Goal: Check status: Check status

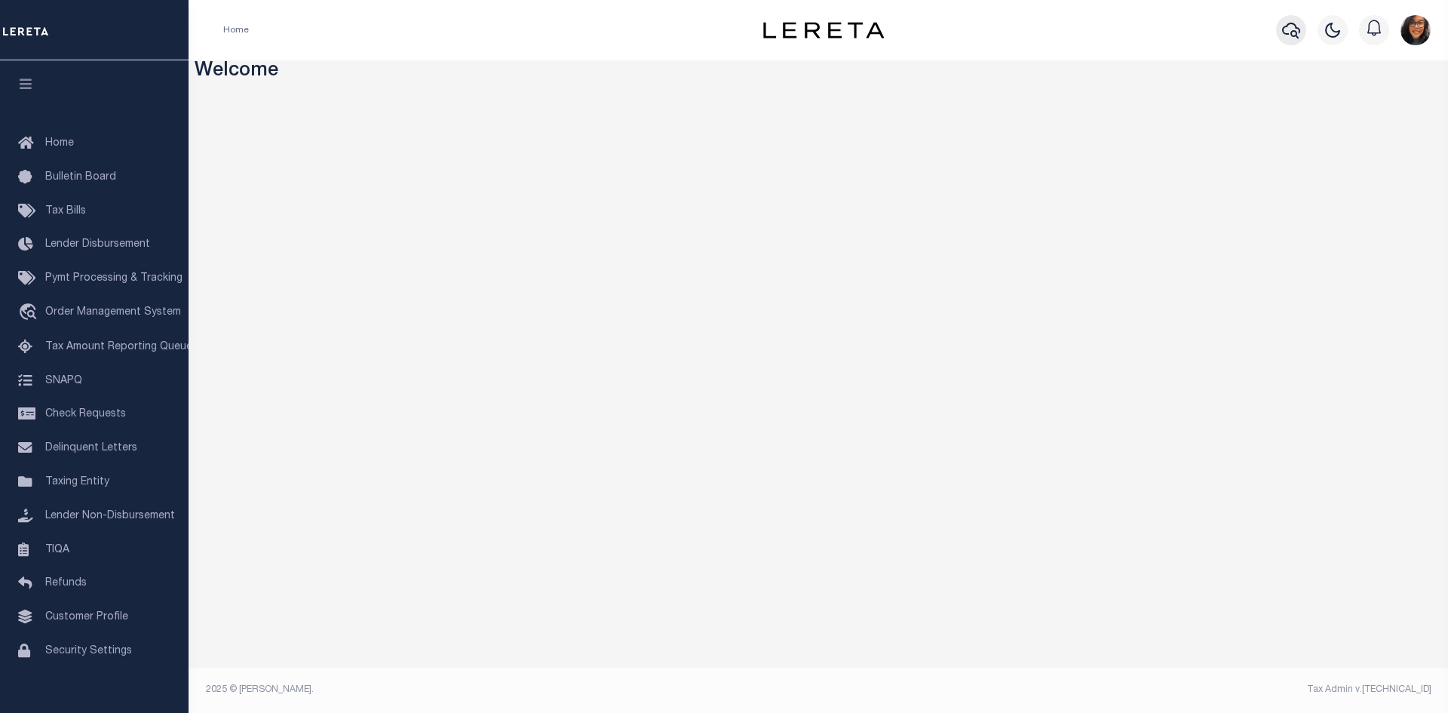
click at [1291, 38] on icon "button" at bounding box center [1291, 30] width 18 height 18
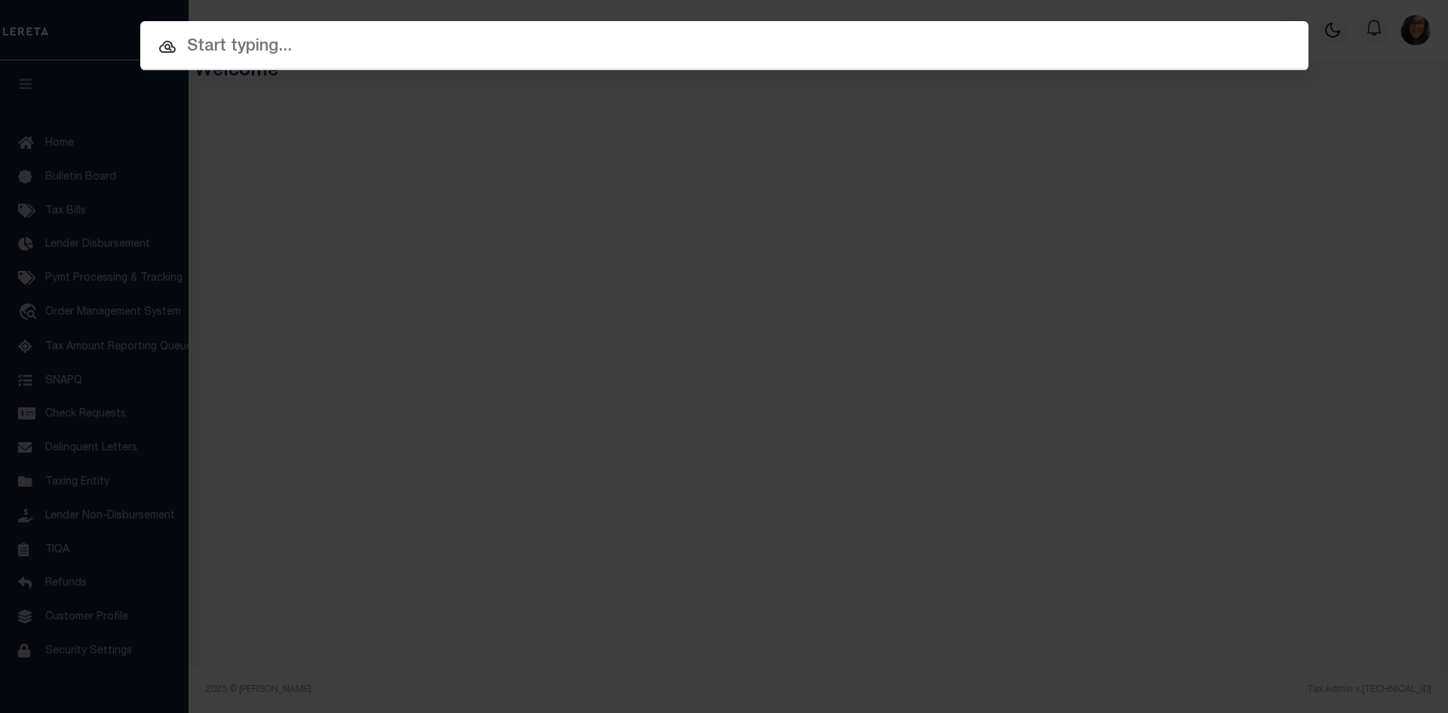
click at [311, 21] on div at bounding box center [724, 45] width 1169 height 48
click at [310, 24] on div at bounding box center [724, 45] width 1169 height 48
click at [308, 38] on input "text" at bounding box center [724, 47] width 1169 height 26
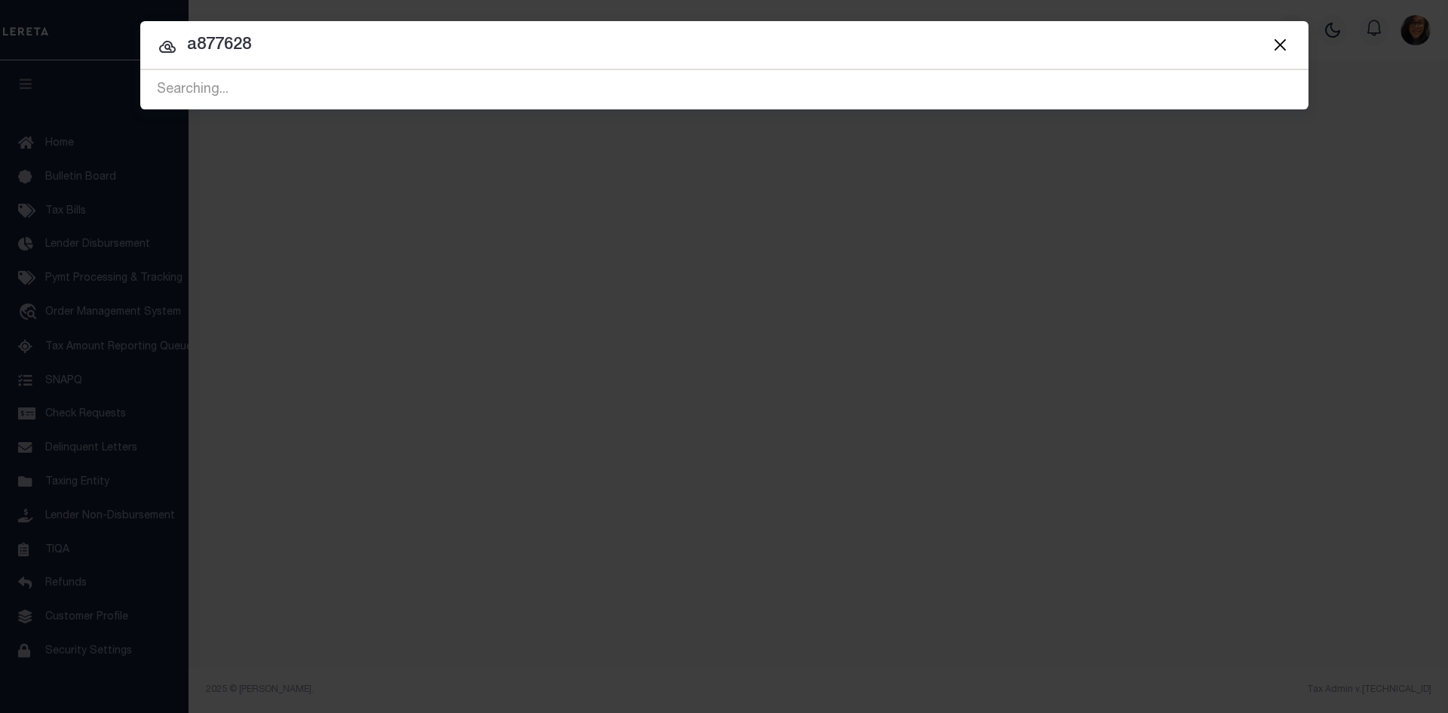
type input "a877628"
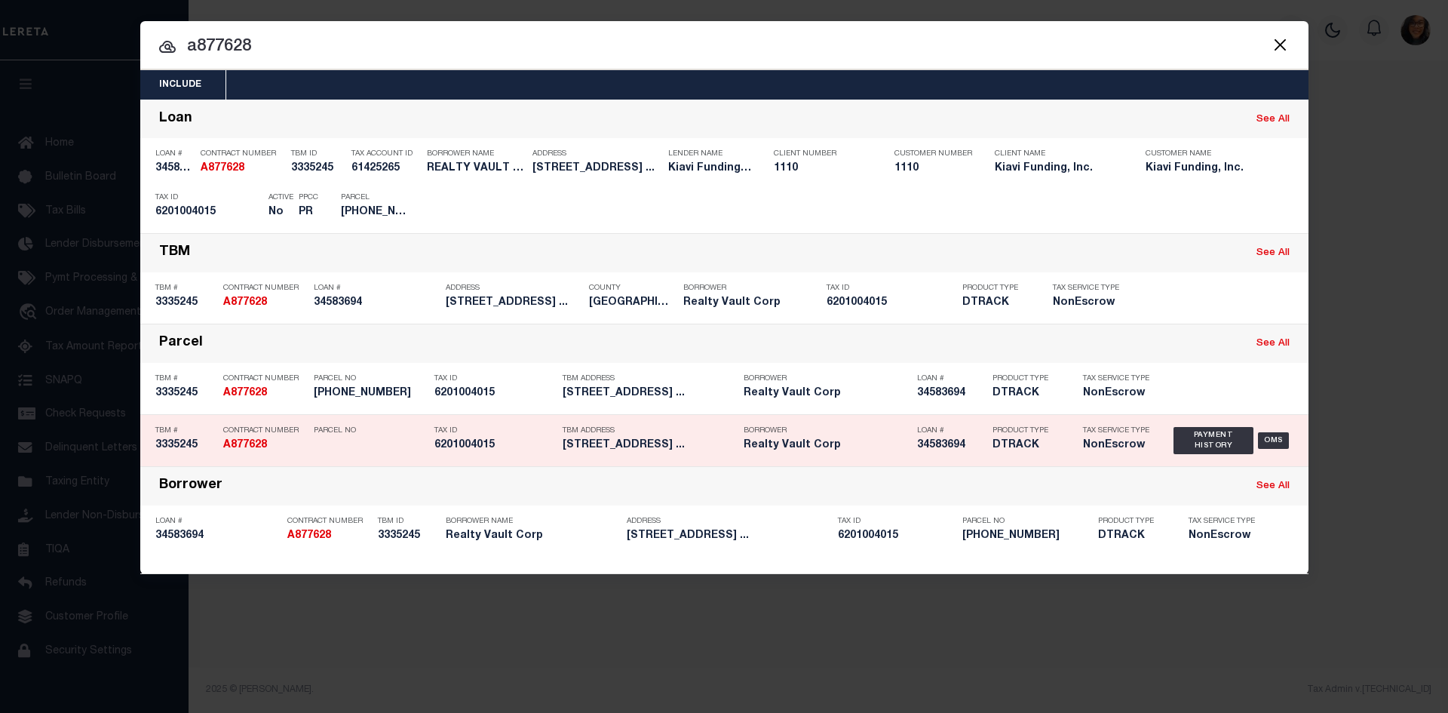
click at [542, 440] on h5 "6201004015" at bounding box center [495, 445] width 121 height 13
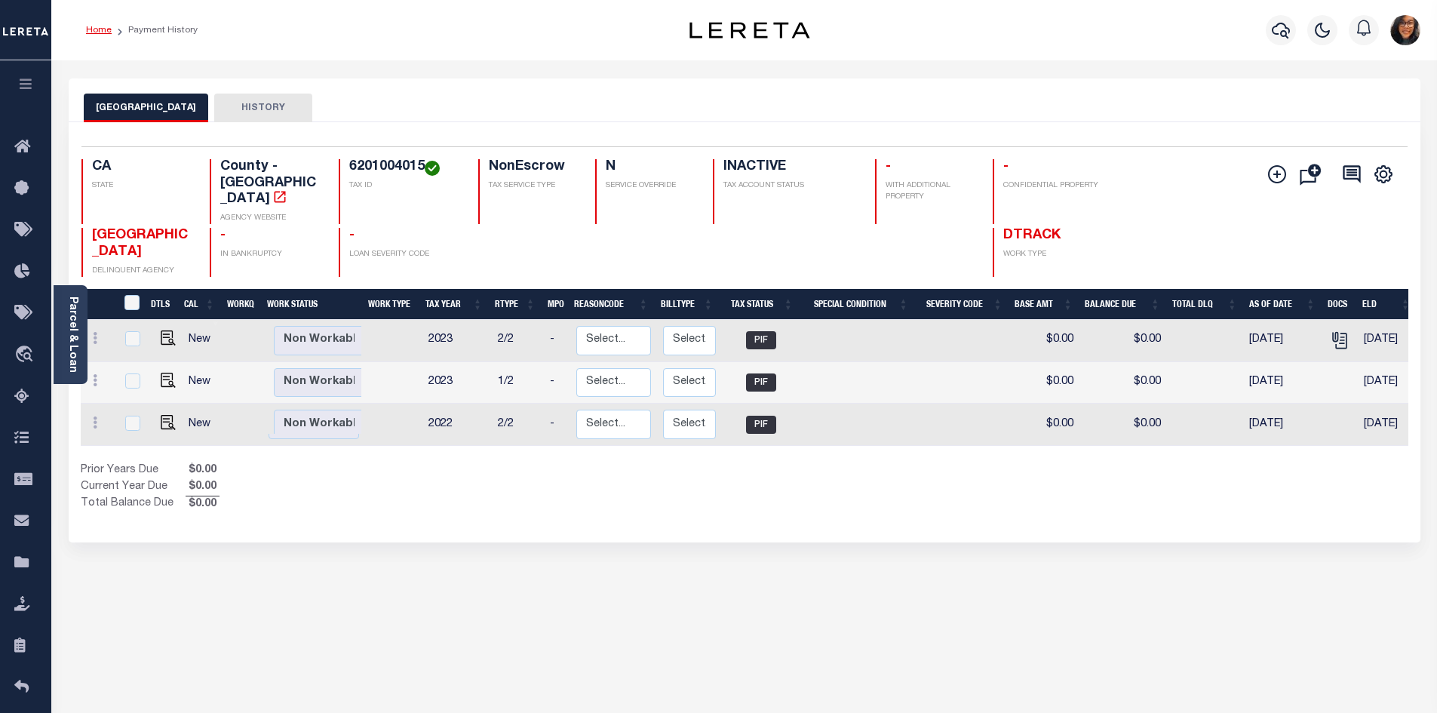
click at [99, 33] on link "Home" at bounding box center [99, 30] width 26 height 9
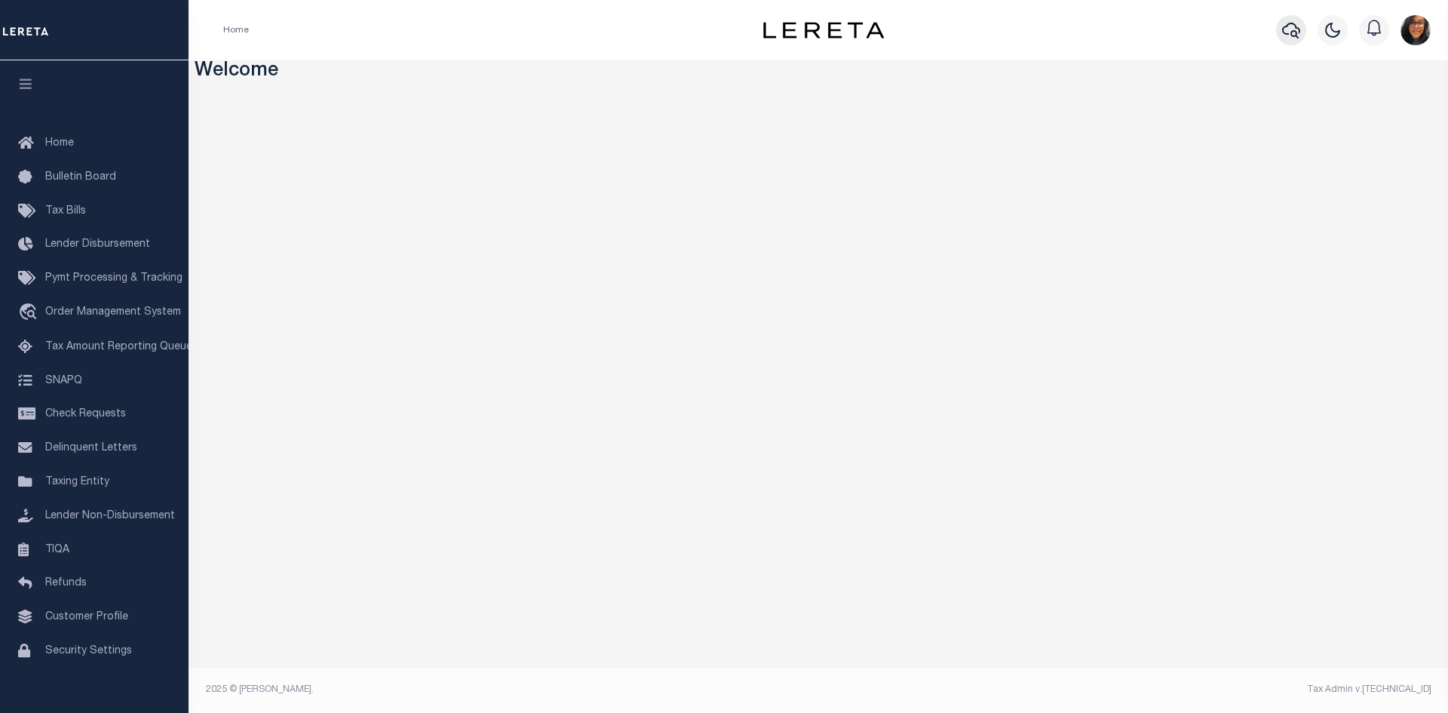
click at [1285, 29] on icon "button" at bounding box center [1291, 31] width 18 height 16
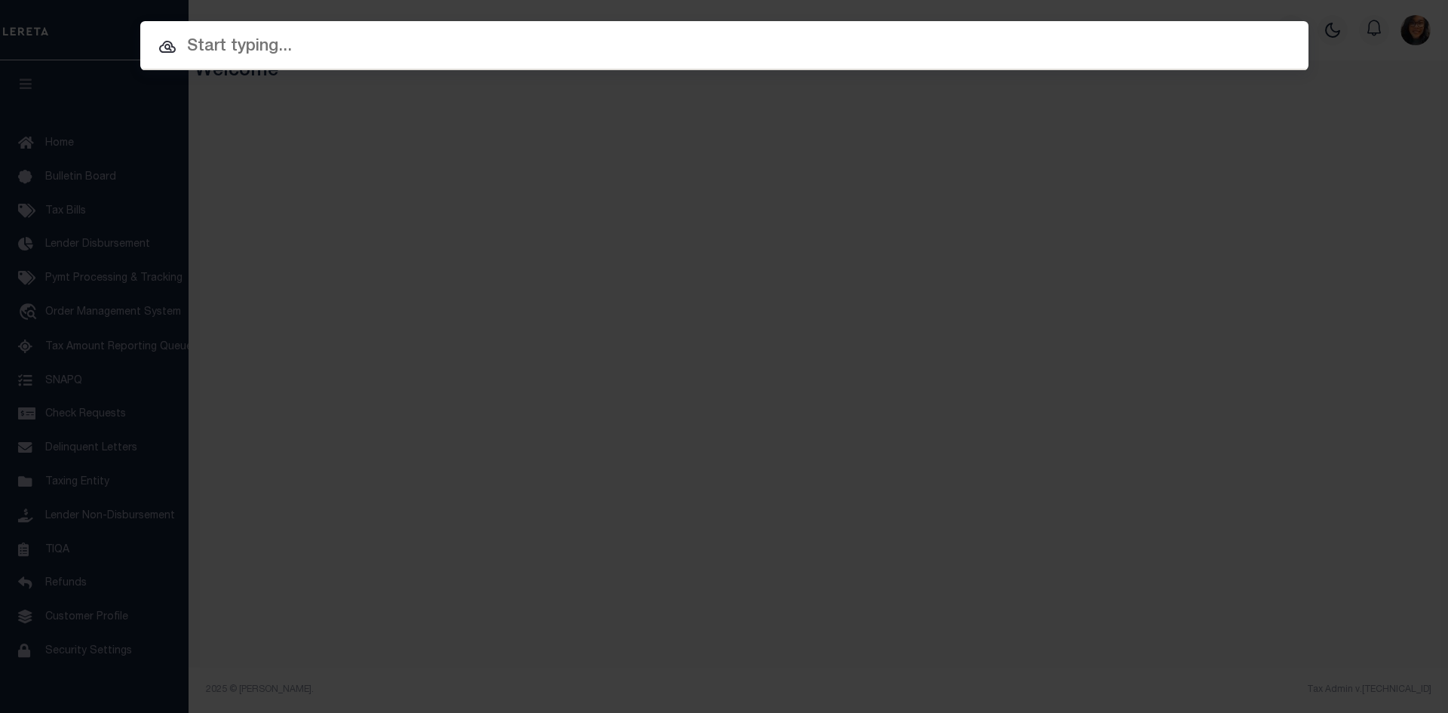
click at [720, 34] on input "text" at bounding box center [724, 47] width 1169 height 26
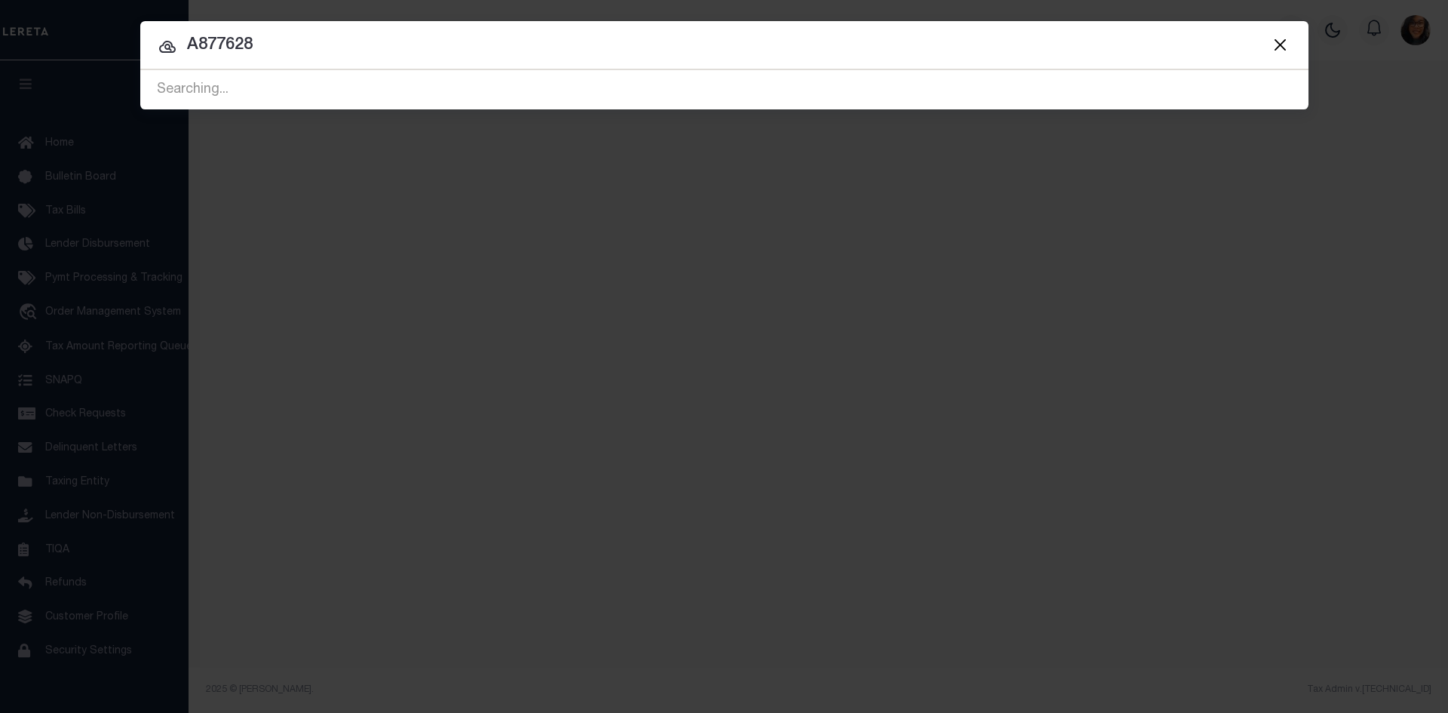
type input "A877628"
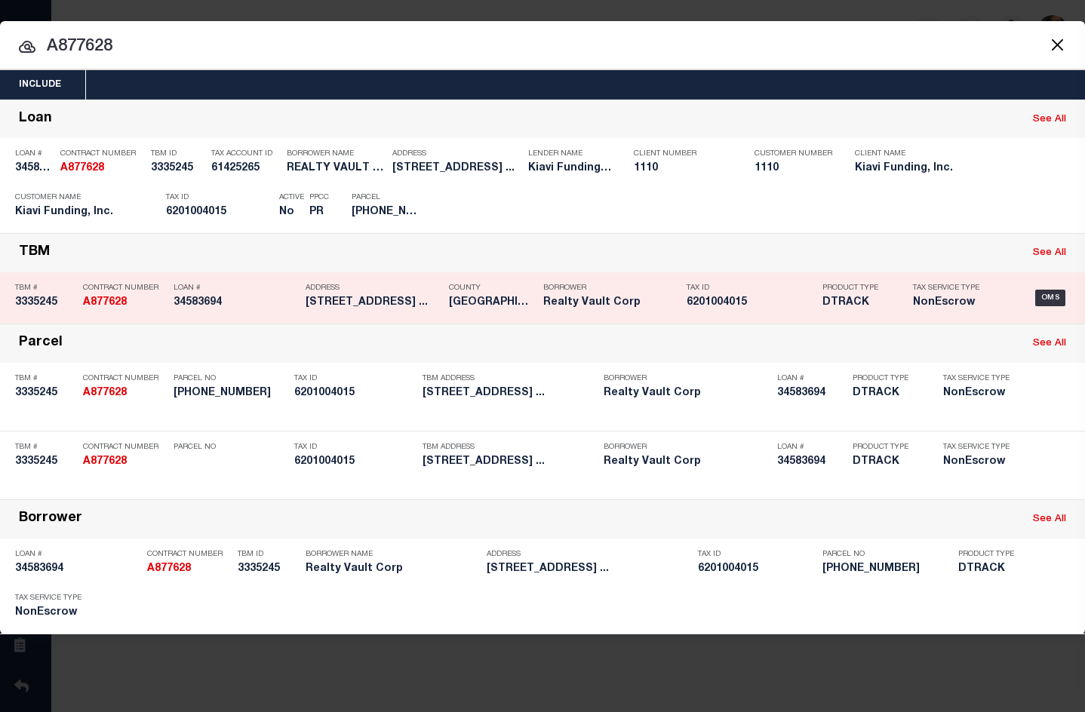
click at [169, 251] on div "TBM See All" at bounding box center [542, 253] width 1085 height 38
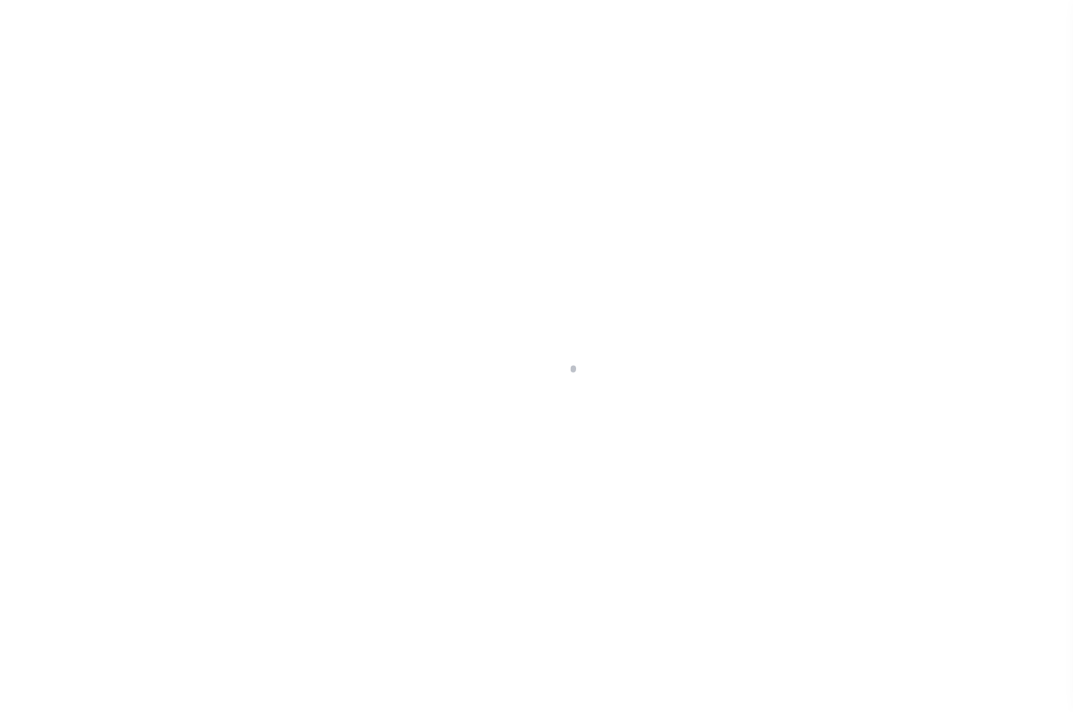
select select "False"
select select "10"
select select "NonEscrow"
select select "3485"
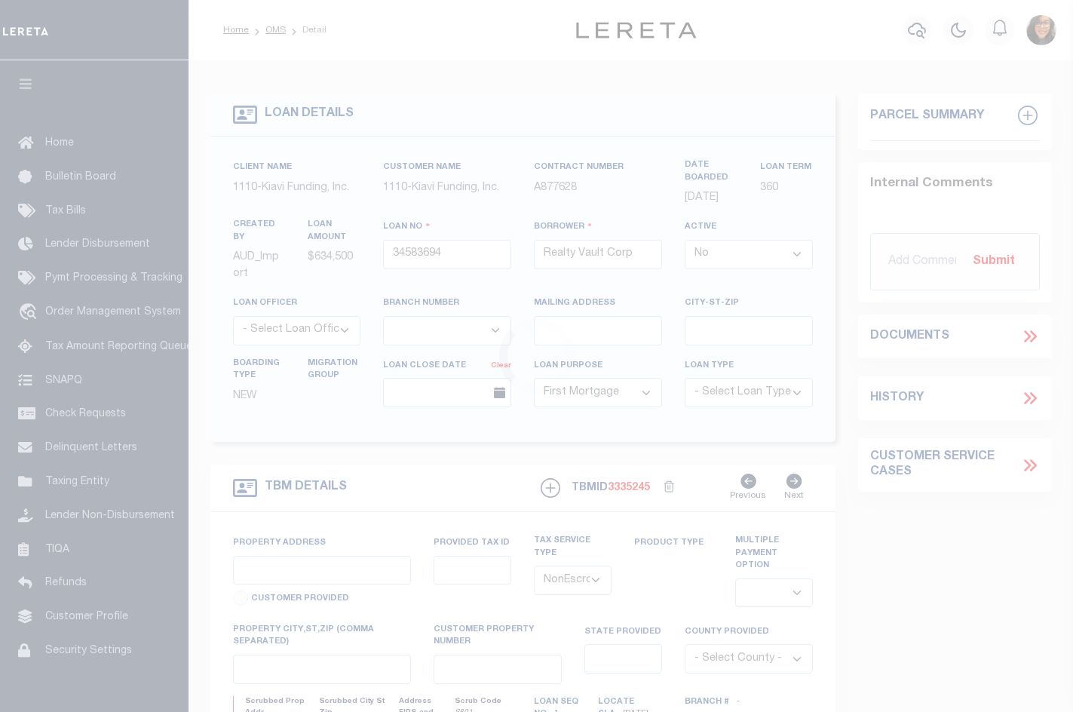
type input "[STREET_ADDRESS]"
select select
type input "[GEOGRAPHIC_DATA] 90255"
type input "CA"
select select
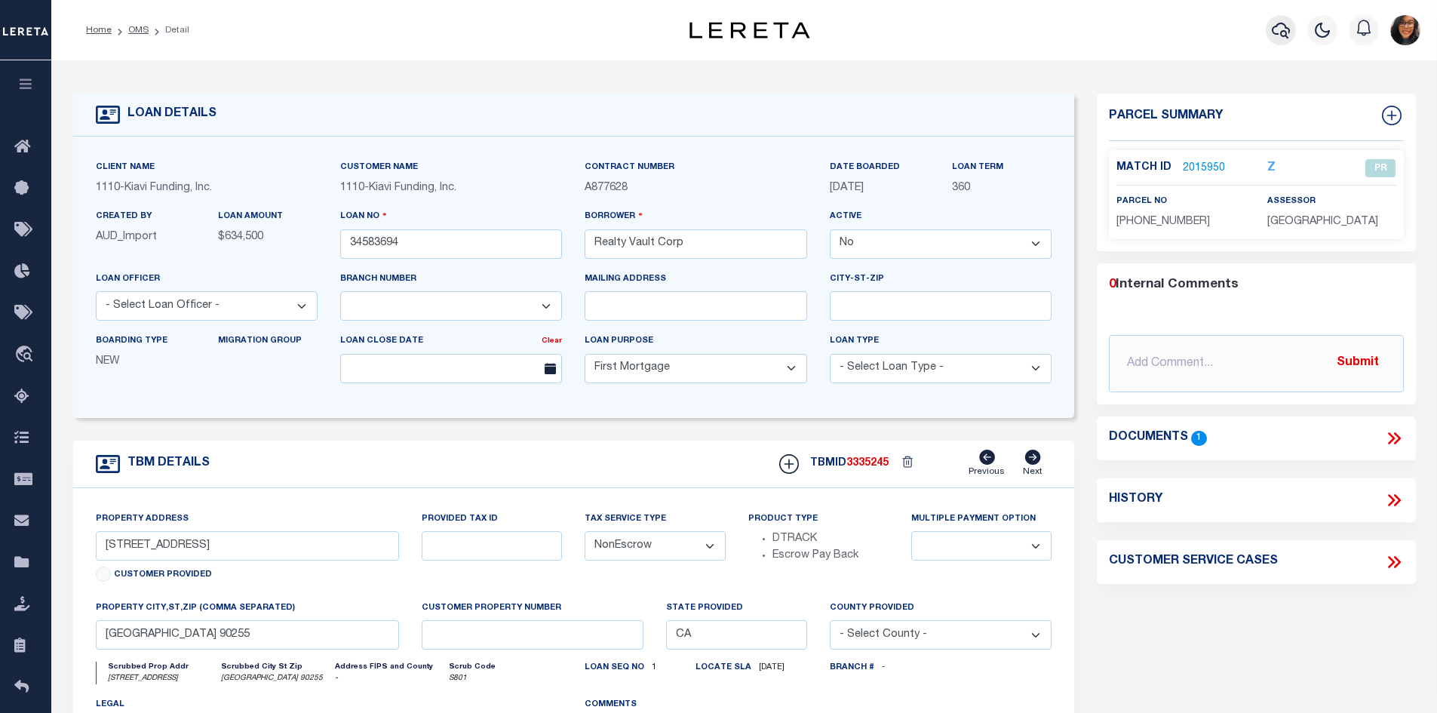
click at [1073, 28] on icon "button" at bounding box center [1281, 30] width 18 height 18
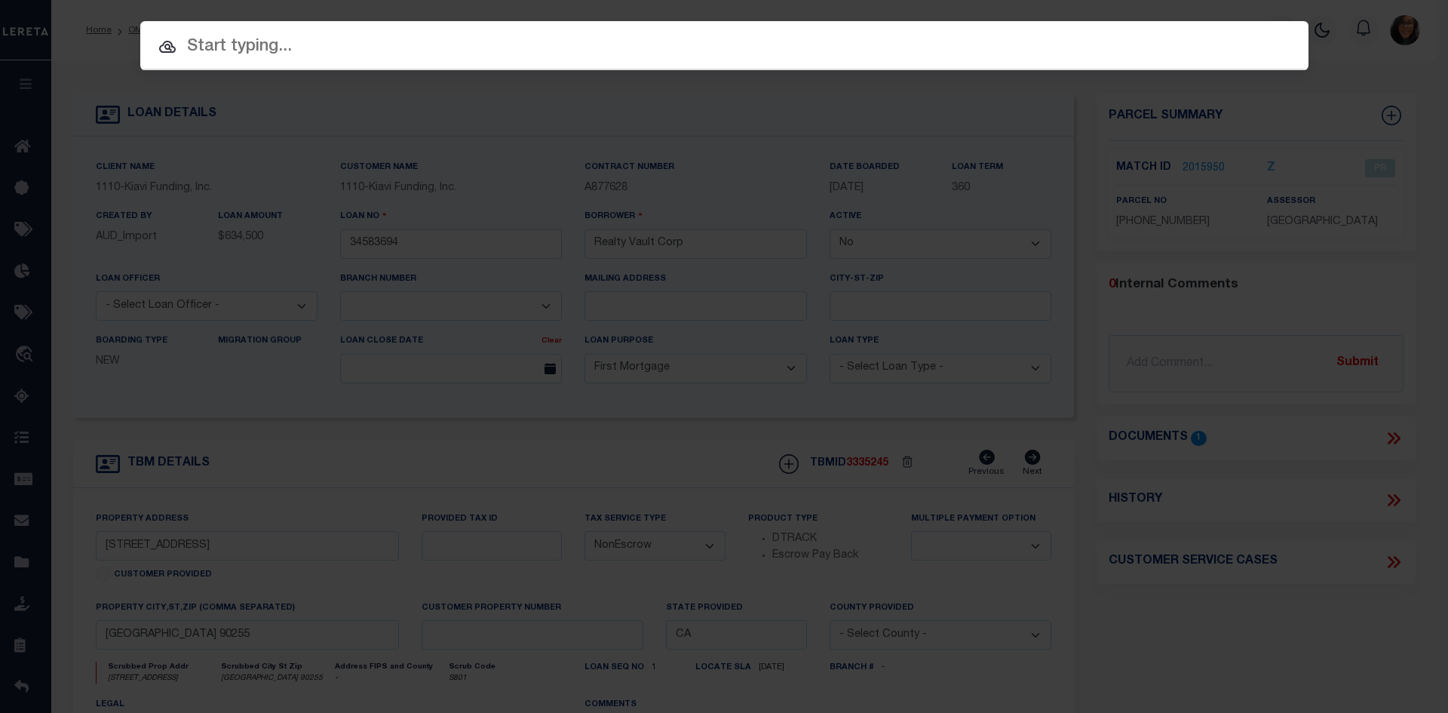
click at [238, 38] on input "text" at bounding box center [724, 47] width 1169 height 26
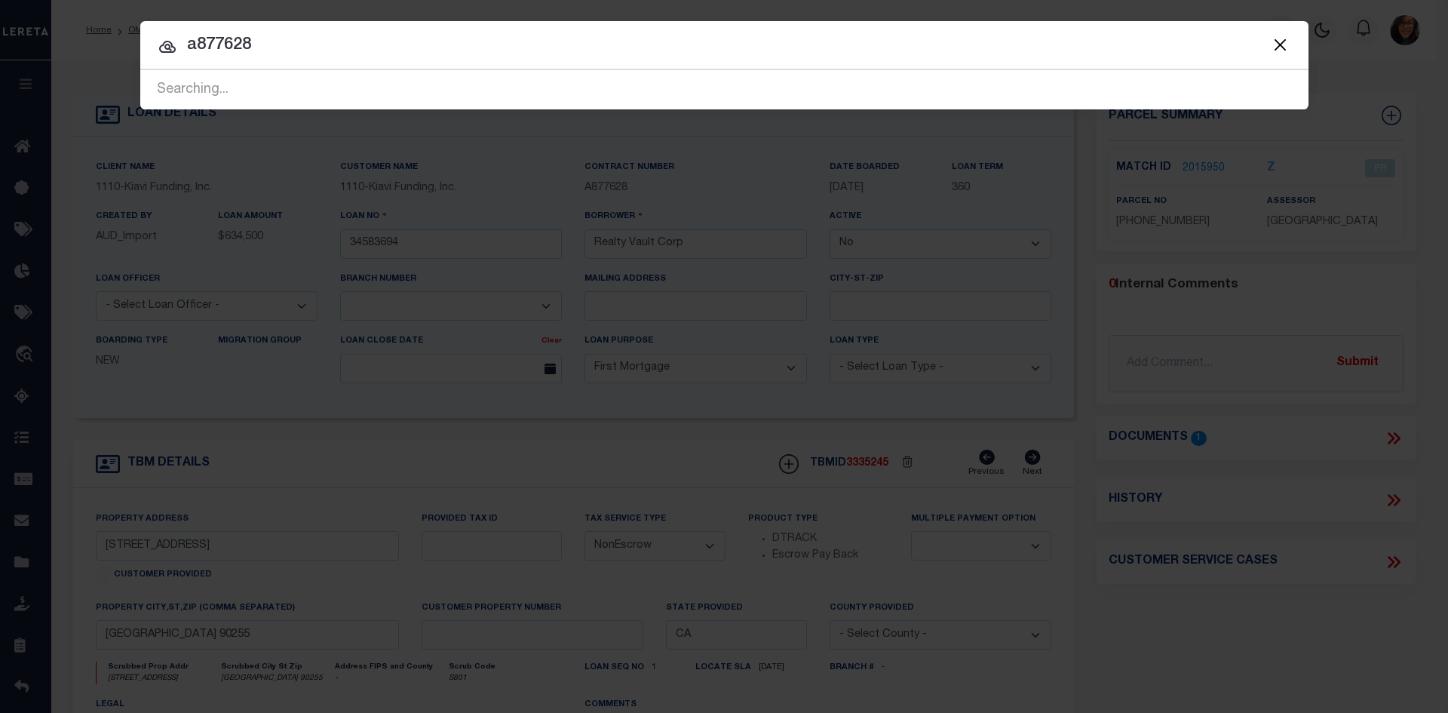
type input "a877628"
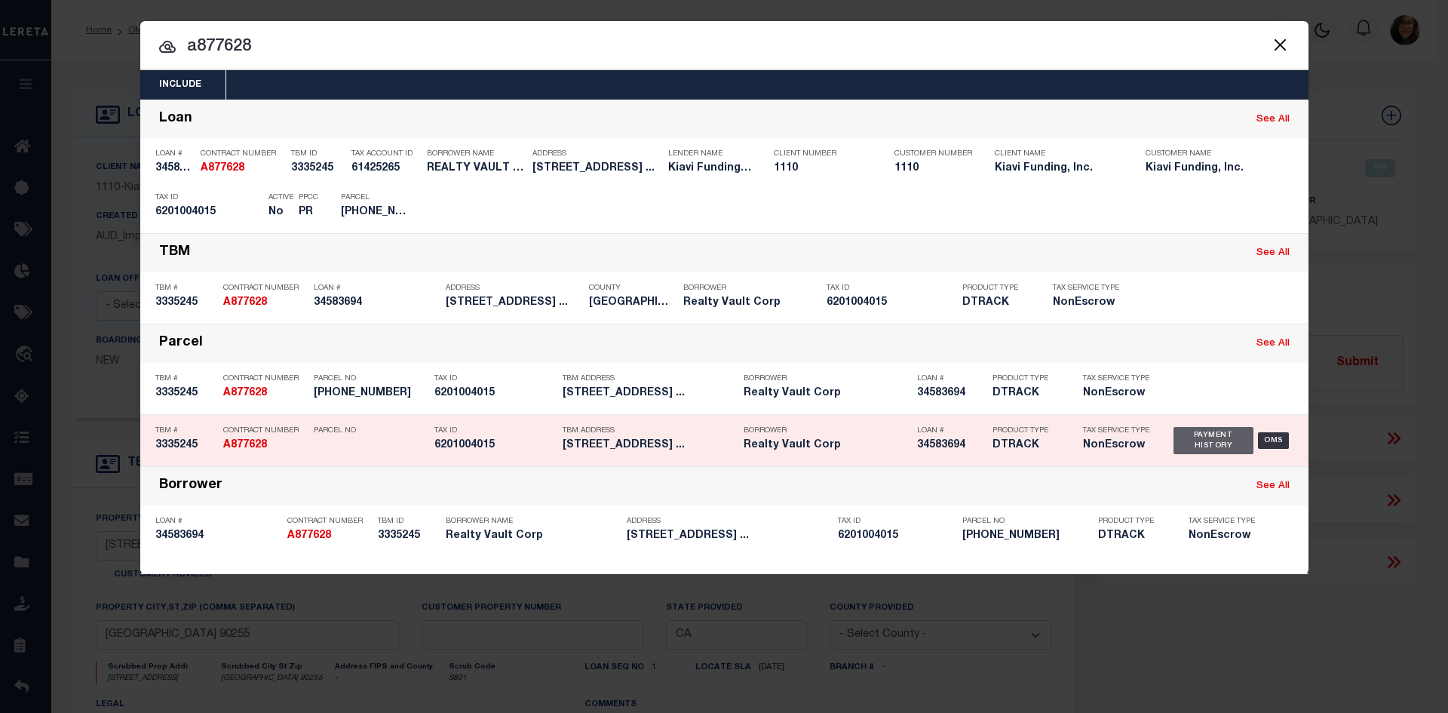
click at [1073, 438] on div "Payment History" at bounding box center [1214, 440] width 81 height 27
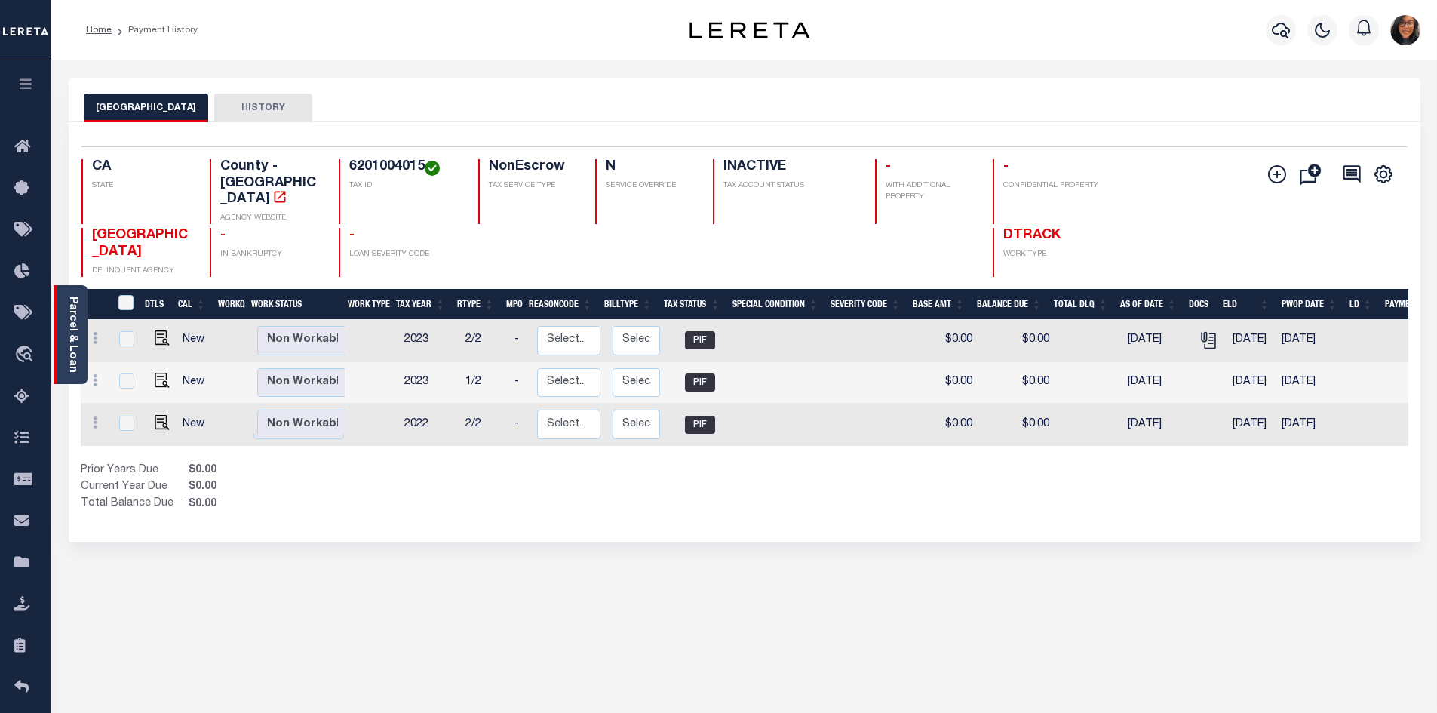
click at [67, 324] on link "Parcel & Loan" at bounding box center [72, 334] width 11 height 76
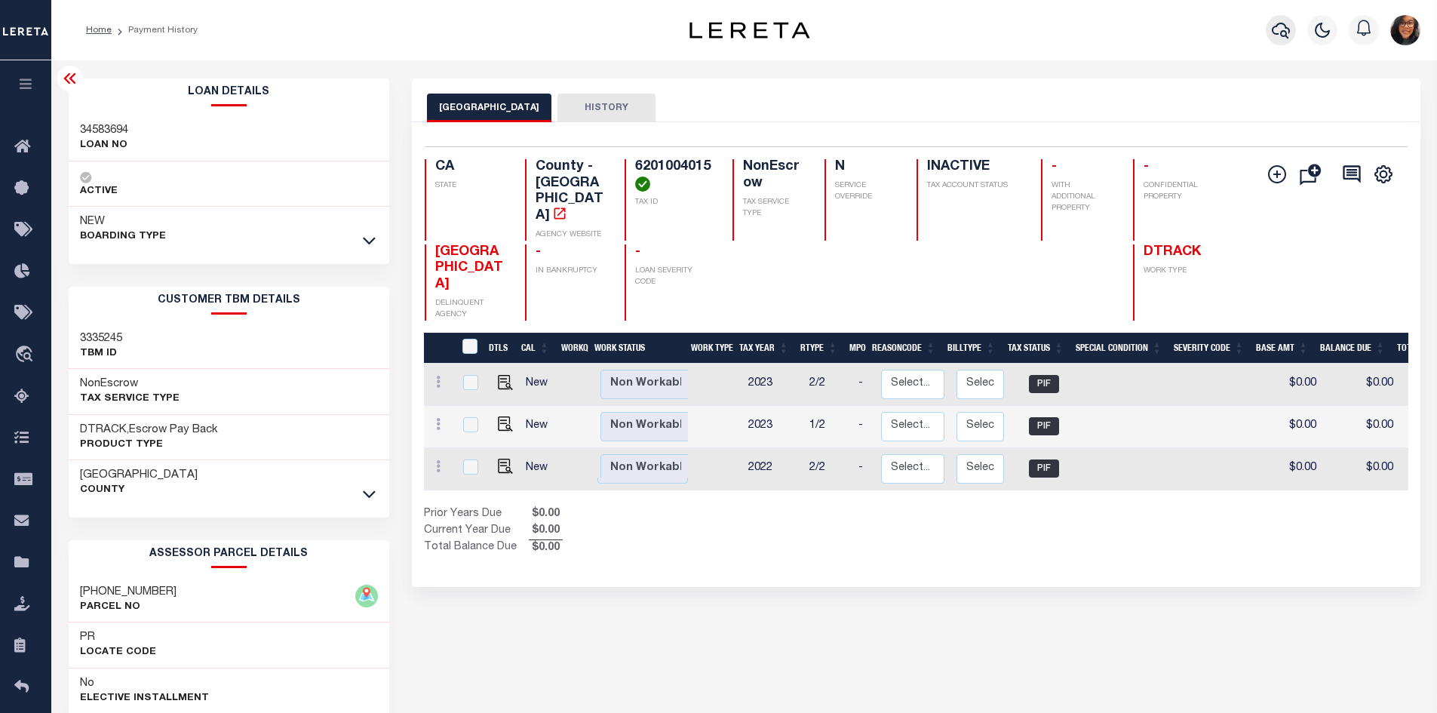
click at [1288, 29] on icon "button" at bounding box center [1281, 31] width 18 height 16
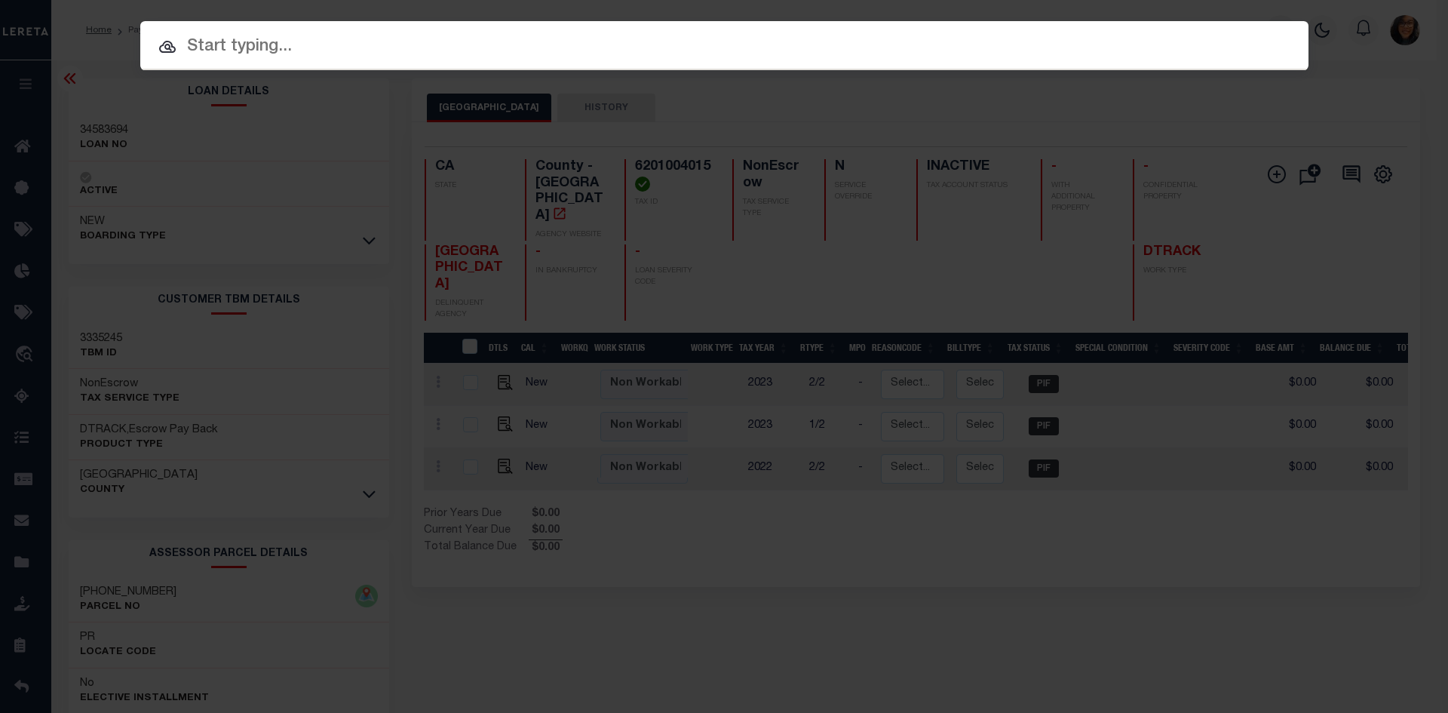
click at [297, 35] on input "text" at bounding box center [724, 47] width 1169 height 26
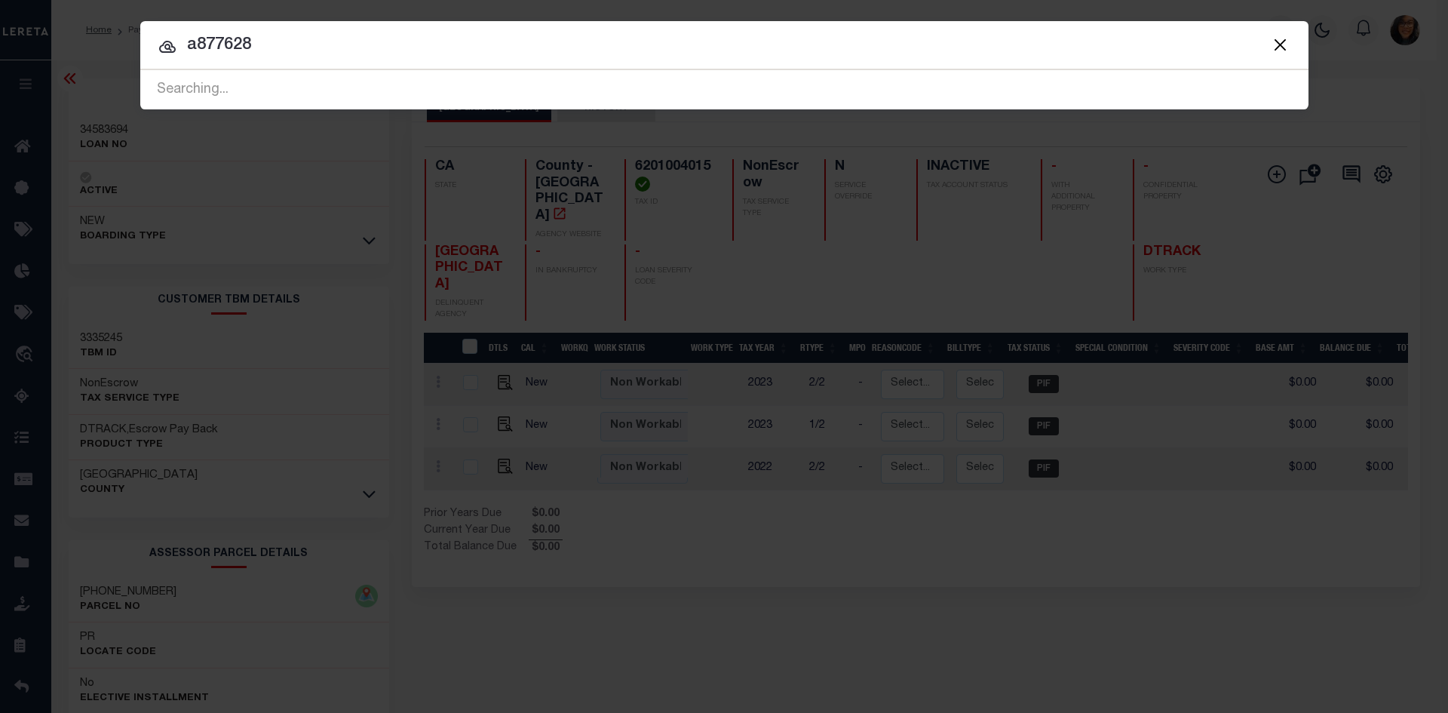
type input "a877628"
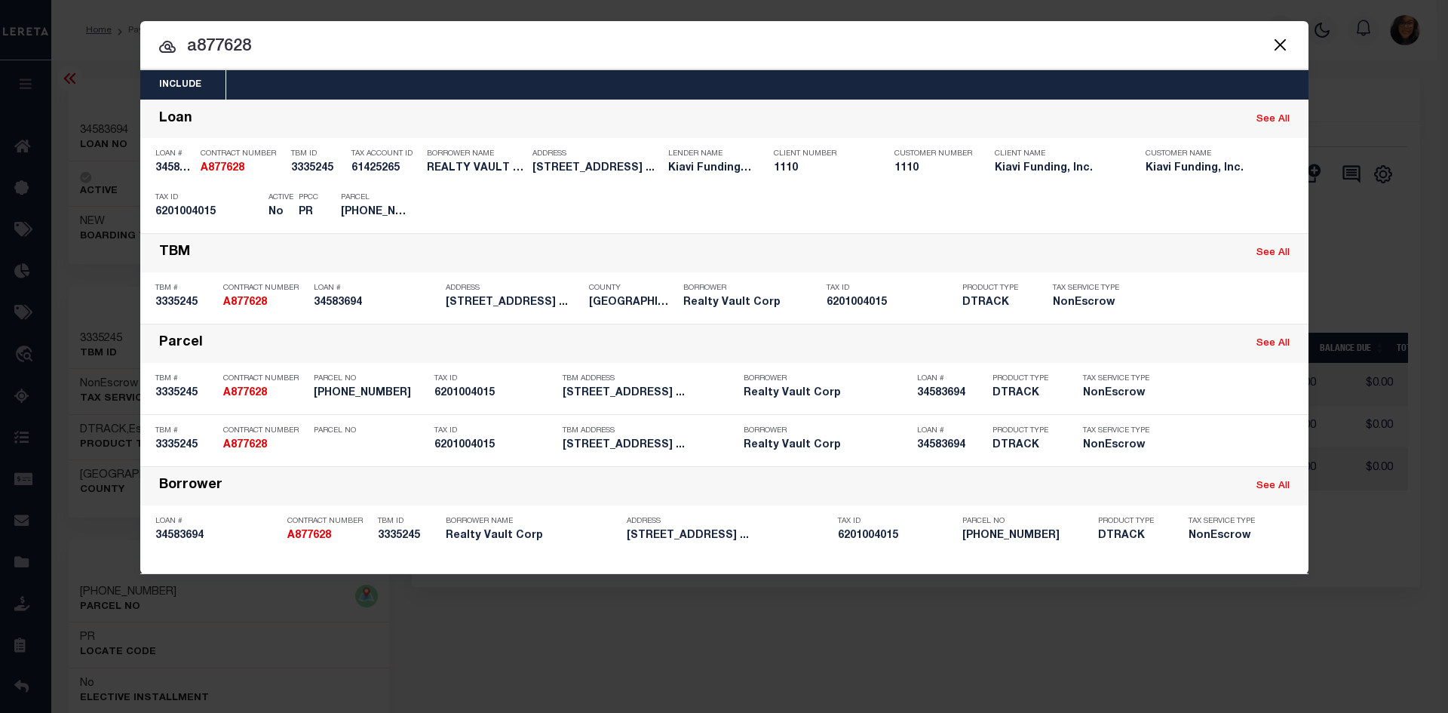
click at [1189, 21] on div at bounding box center [724, 45] width 1169 height 48
click at [1192, 38] on input "a877628" at bounding box center [724, 47] width 1169 height 26
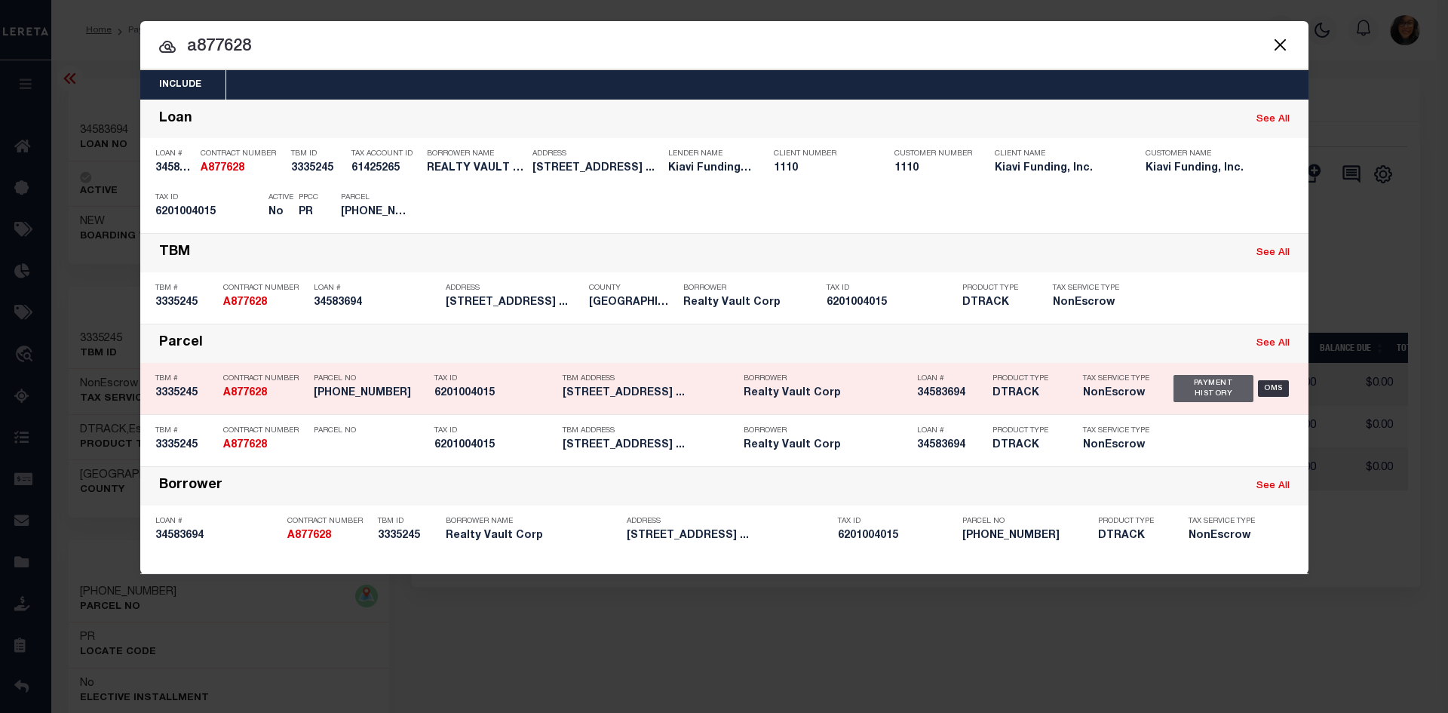
click at [1207, 384] on div "Payment History" at bounding box center [1214, 388] width 81 height 27
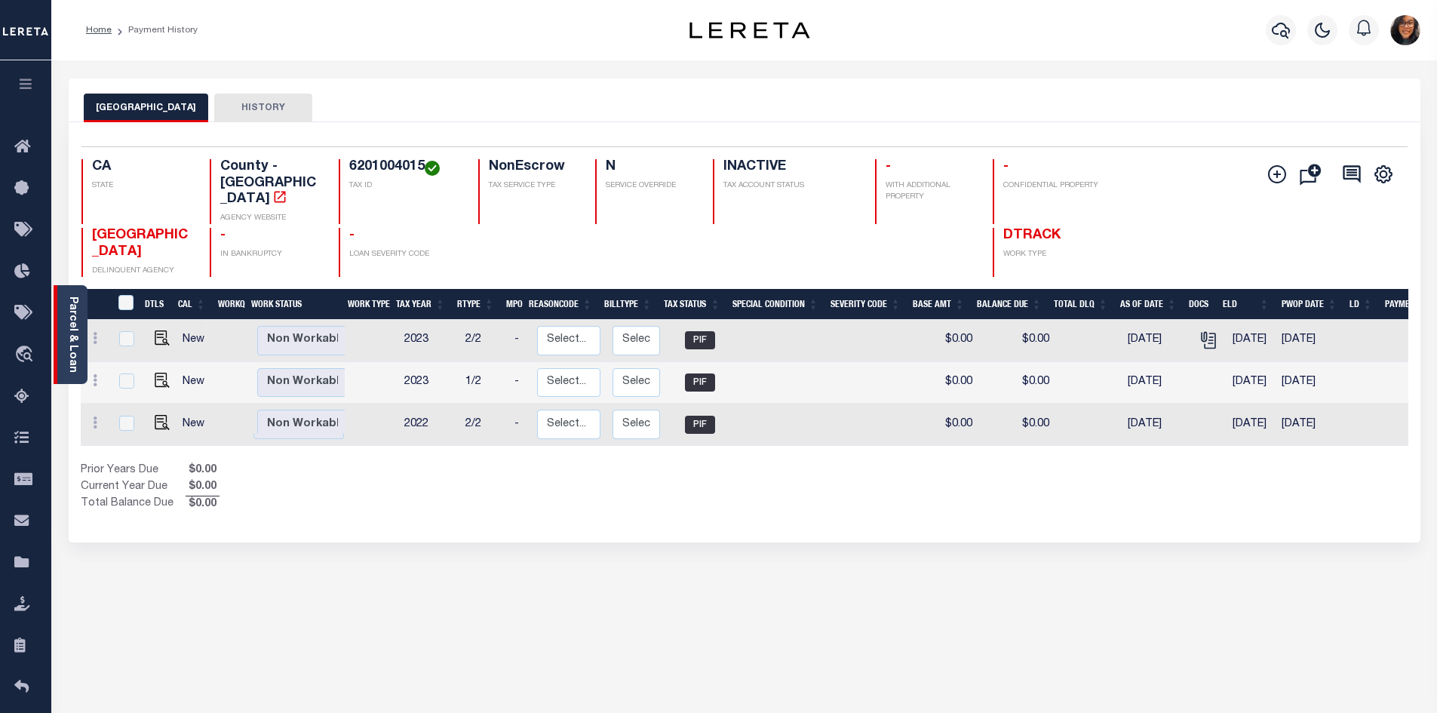
click at [67, 308] on link "Parcel & Loan" at bounding box center [72, 334] width 11 height 76
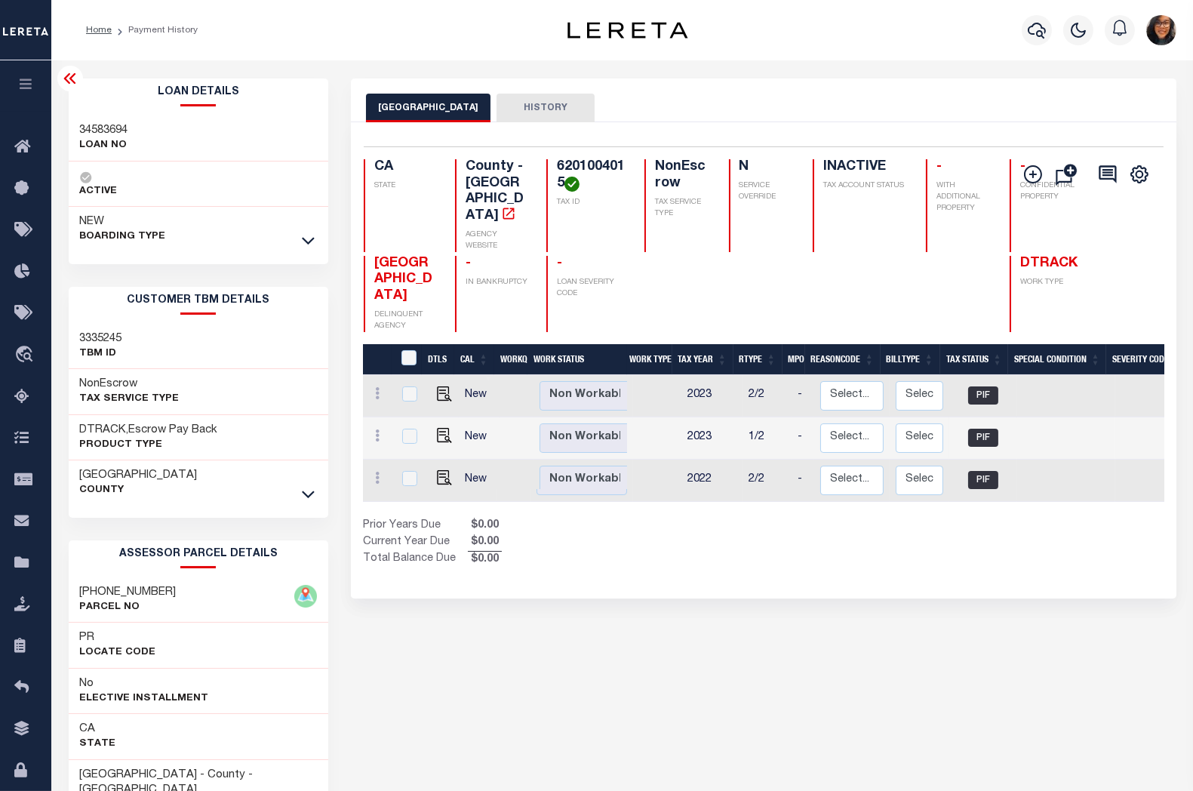
click at [569, 97] on button "HISTORY" at bounding box center [545, 108] width 98 height 29
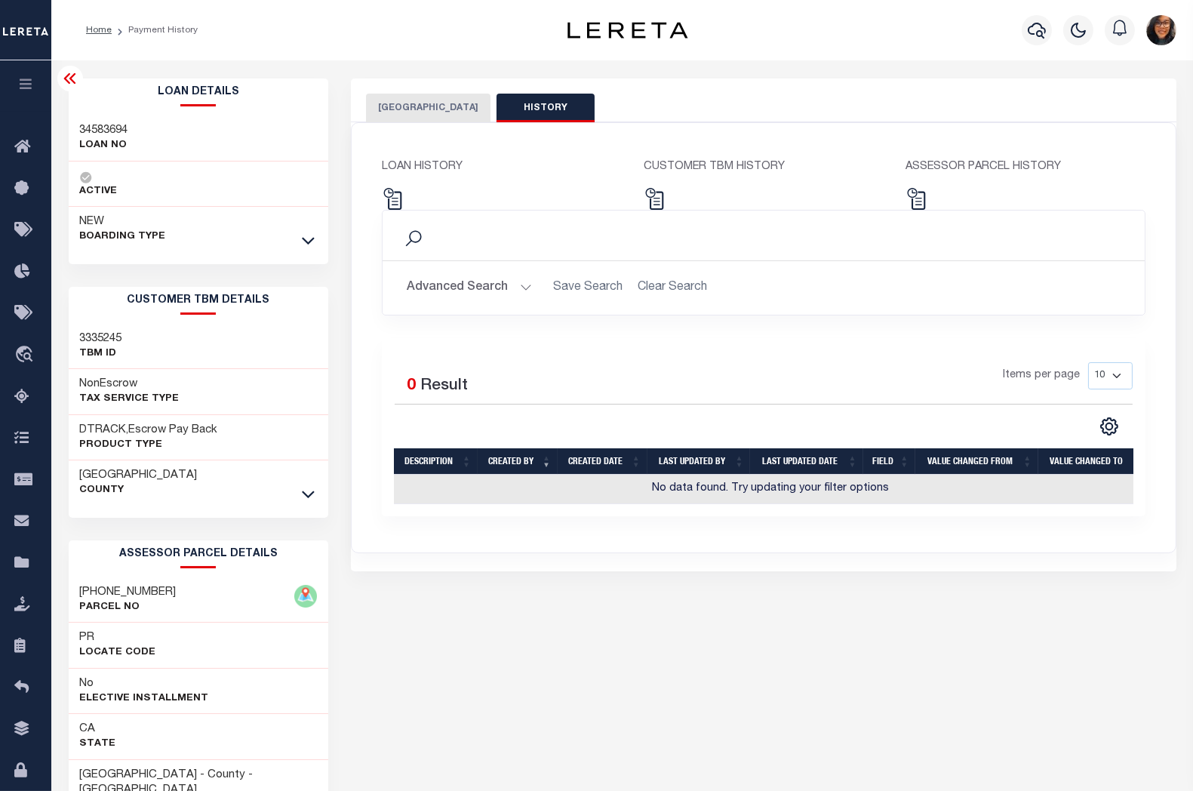
click at [732, 653] on div "LOS ANGELES COUNTY HISTORY Selected 3 Results" at bounding box center [763, 511] width 848 height 867
click at [1032, 30] on icon "button" at bounding box center [1036, 30] width 18 height 18
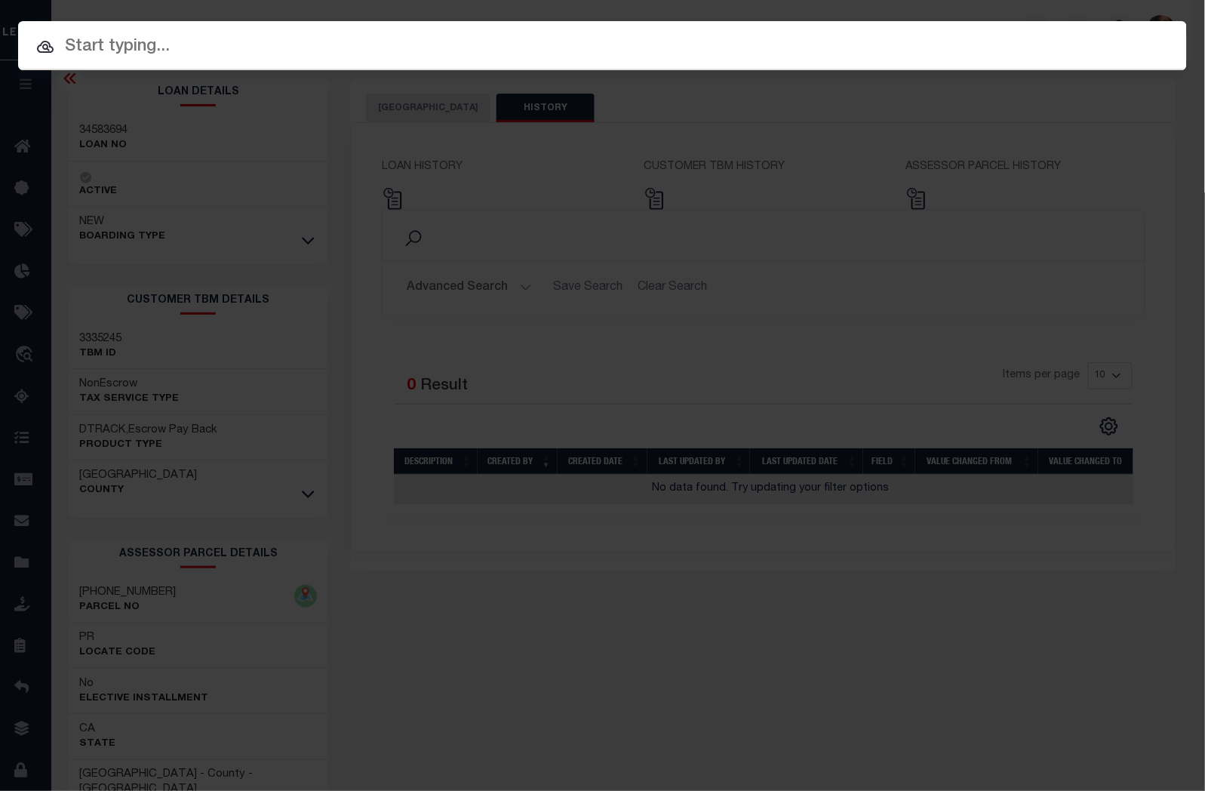
click at [263, 35] on input "text" at bounding box center [602, 47] width 1169 height 26
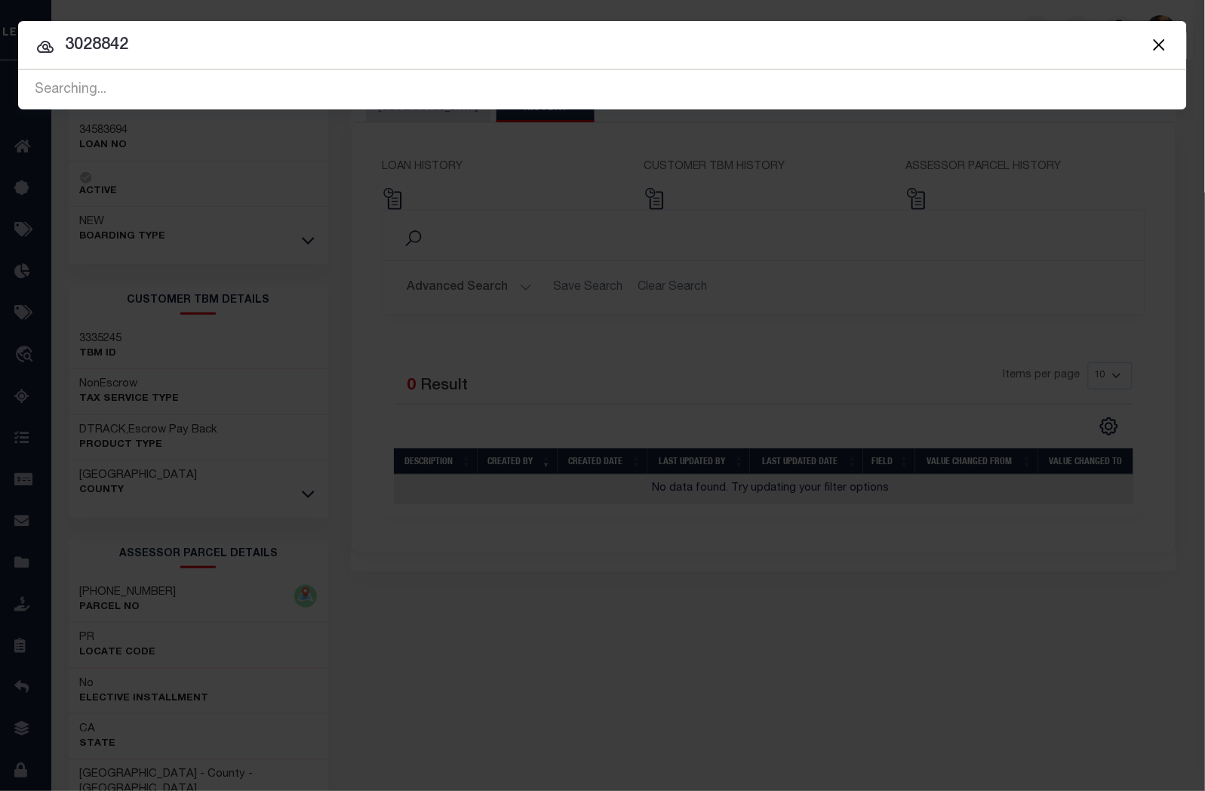
type input "3028842"
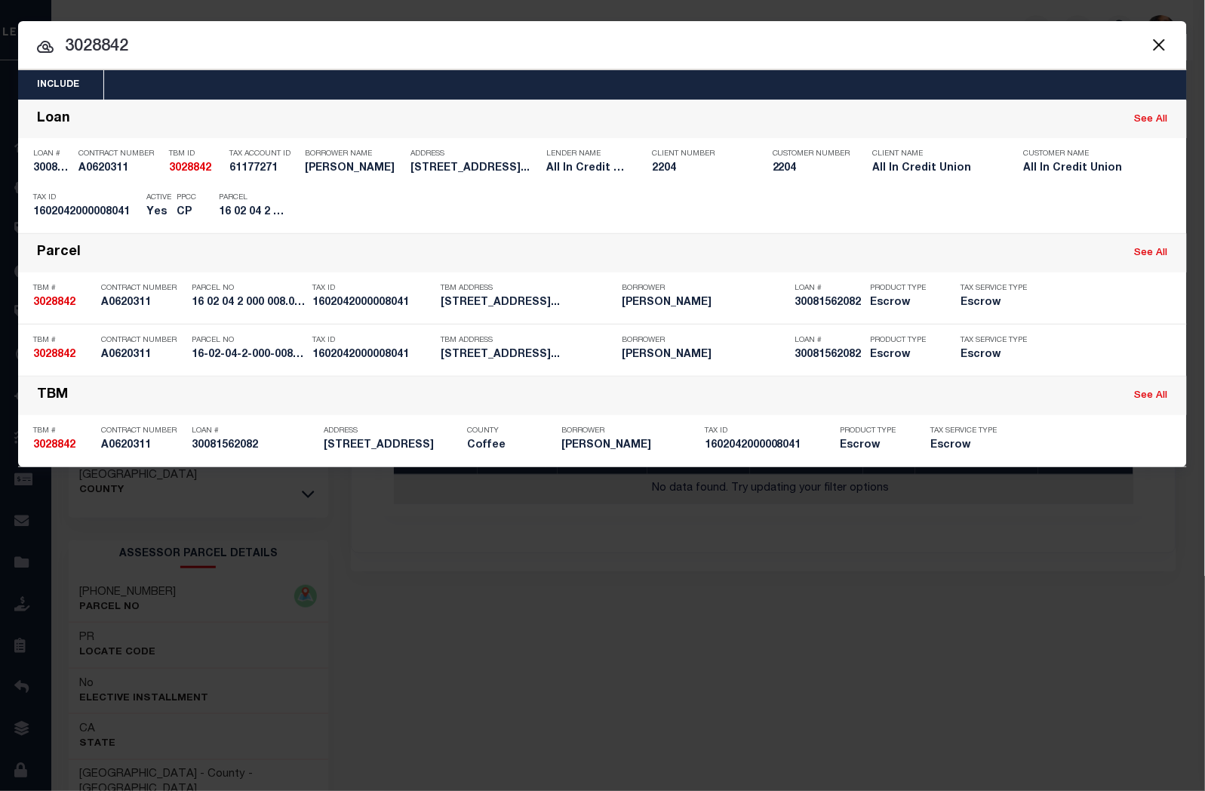
click at [779, 39] on input "3028842" at bounding box center [602, 47] width 1169 height 26
